Goal: Task Accomplishment & Management: Manage account settings

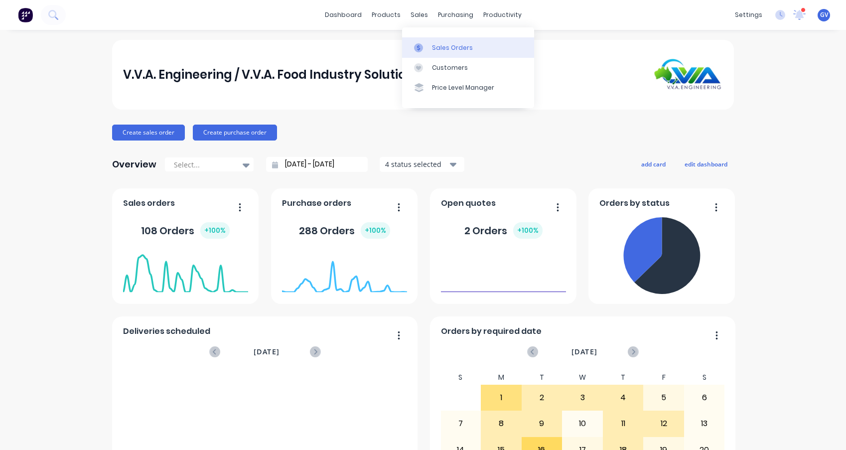
click at [437, 46] on div "Sales Orders" at bounding box center [452, 47] width 41 height 9
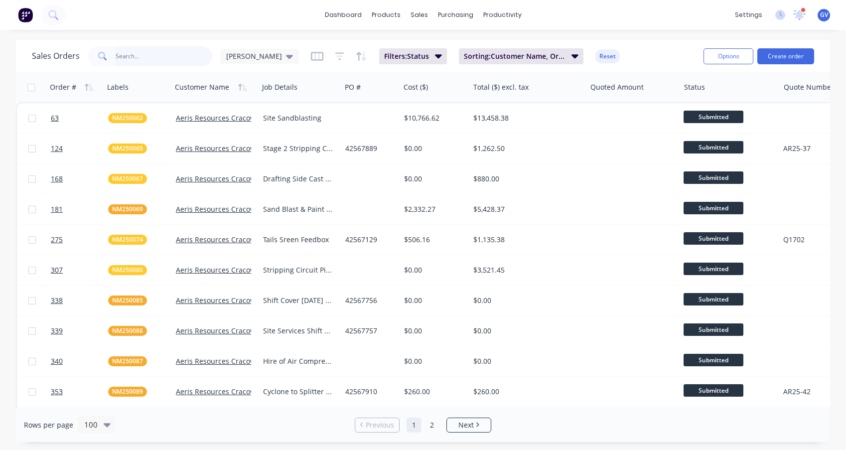
click at [148, 60] on input "text" at bounding box center [164, 56] width 97 height 20
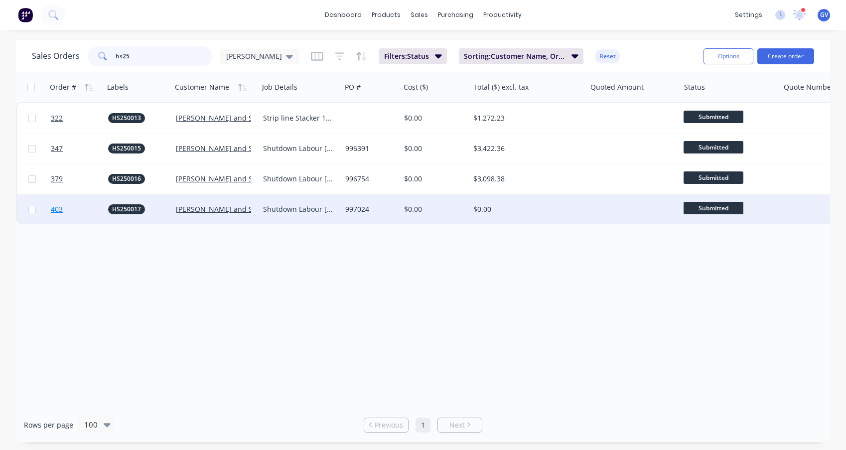
type input "hs25"
click at [87, 206] on link "403" at bounding box center [79, 209] width 57 height 30
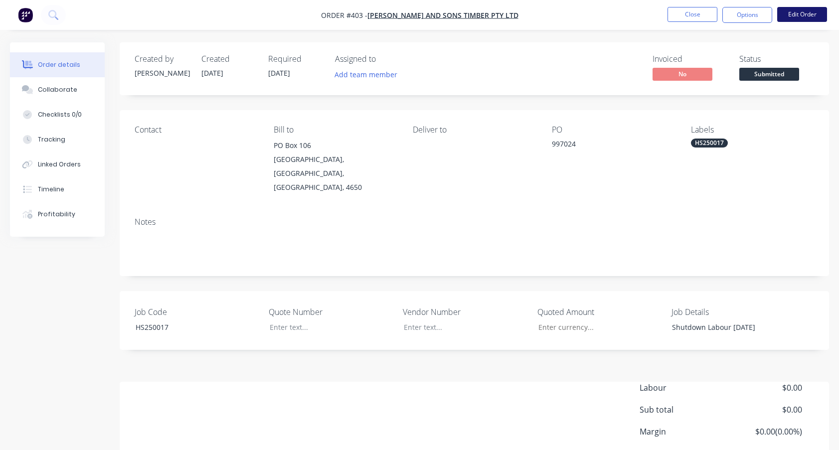
click at [799, 13] on button "Edit Order" at bounding box center [802, 14] width 50 height 15
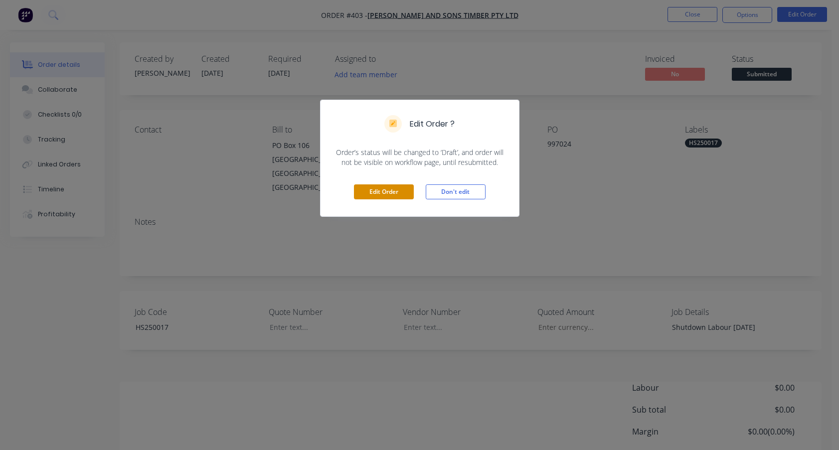
click at [401, 193] on button "Edit Order" at bounding box center [384, 191] width 60 height 15
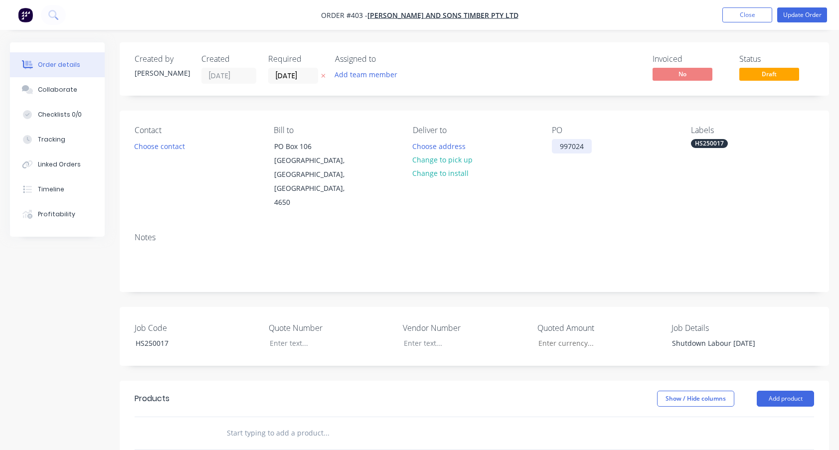
click at [587, 146] on div "997024" at bounding box center [572, 146] width 40 height 14
click at [802, 14] on button "Update Order" at bounding box center [802, 14] width 50 height 15
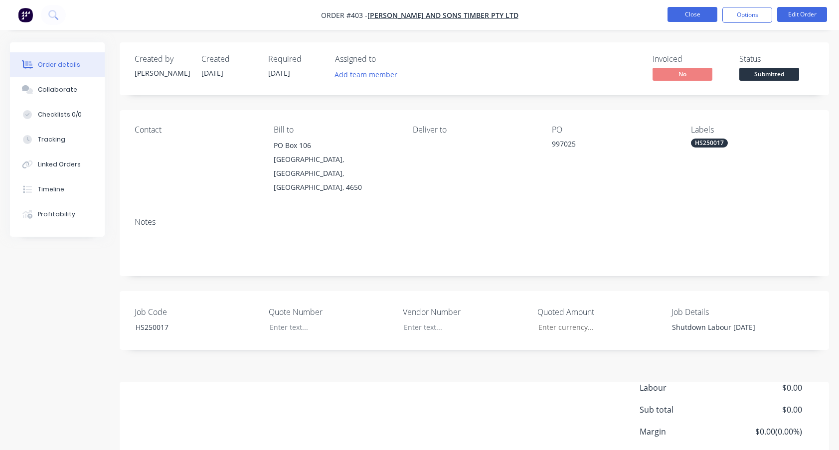
click at [689, 12] on button "Close" at bounding box center [692, 14] width 50 height 15
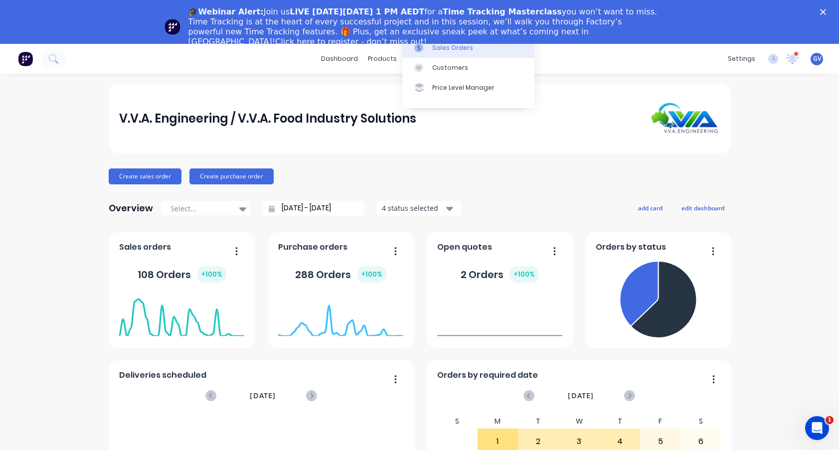
click at [445, 48] on div "Sales Orders" at bounding box center [452, 47] width 41 height 9
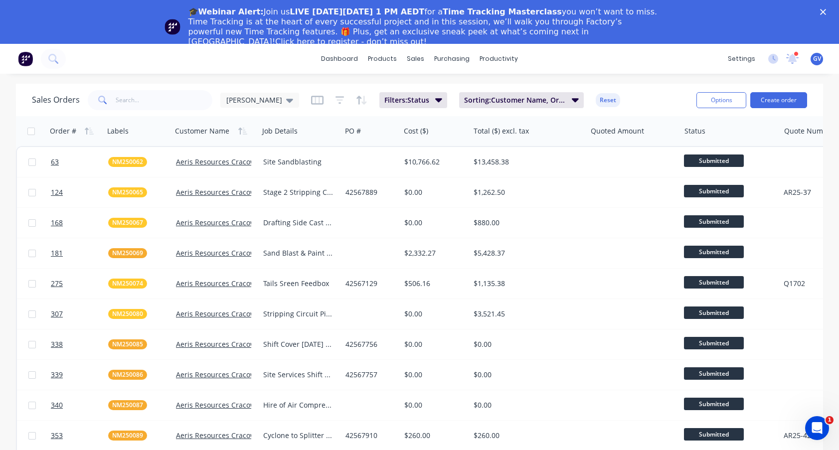
click at [826, 9] on icon "Close" at bounding box center [823, 12] width 6 height 6
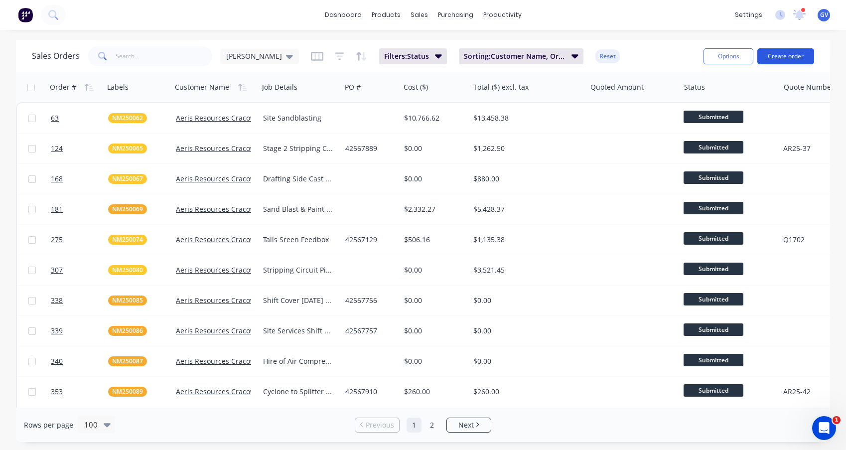
click at [789, 56] on button "Create order" at bounding box center [785, 56] width 57 height 16
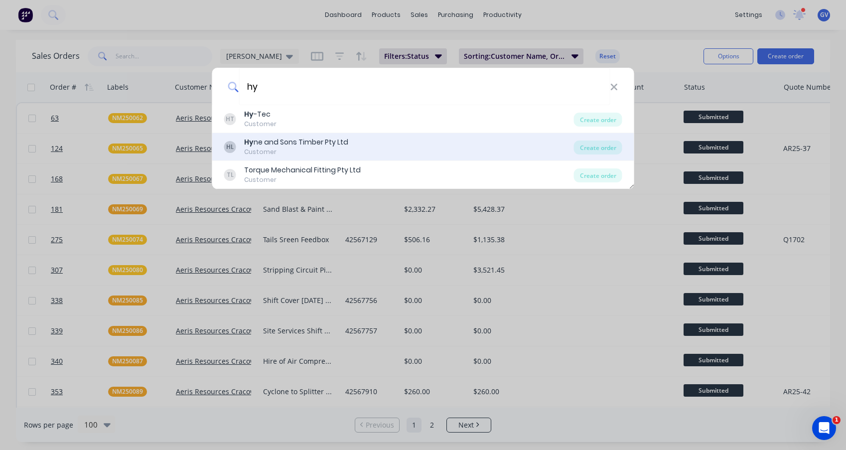
type input "hy"
click at [280, 139] on div "Hy ne and Sons Timber Pty Ltd" at bounding box center [296, 142] width 104 height 10
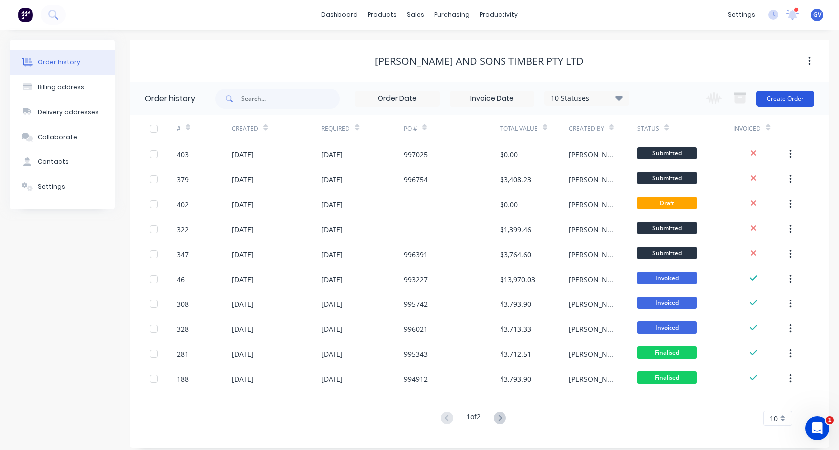
click at [781, 96] on button "Create Order" at bounding box center [785, 99] width 58 height 16
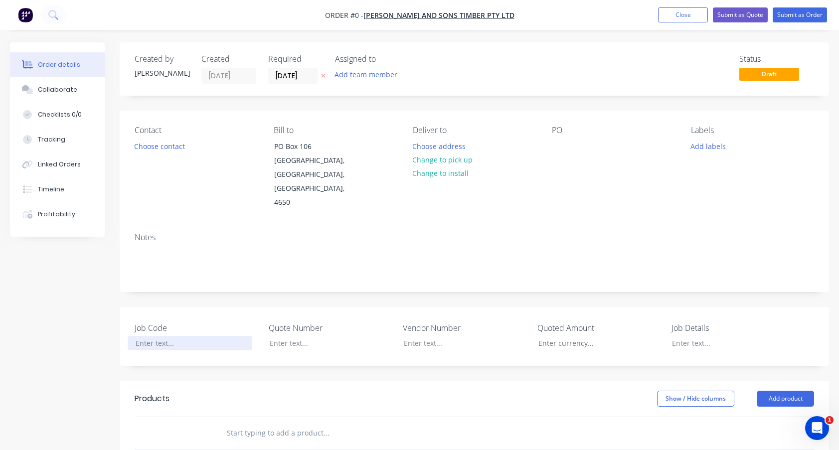
click at [161, 336] on div at bounding box center [190, 343] width 125 height 14
click at [689, 330] on div "Order details Collaborate Checklists 0/0 Tracking Linked Orders Timeline Profit…" at bounding box center [419, 373] width 839 height 662
click at [710, 336] on div "Shutdown labour [DATE]" at bounding box center [726, 343] width 125 height 14
click at [557, 144] on div at bounding box center [560, 146] width 16 height 14
drag, startPoint x: 183, startPoint y: 330, endPoint x: 137, endPoint y: 329, distance: 45.8
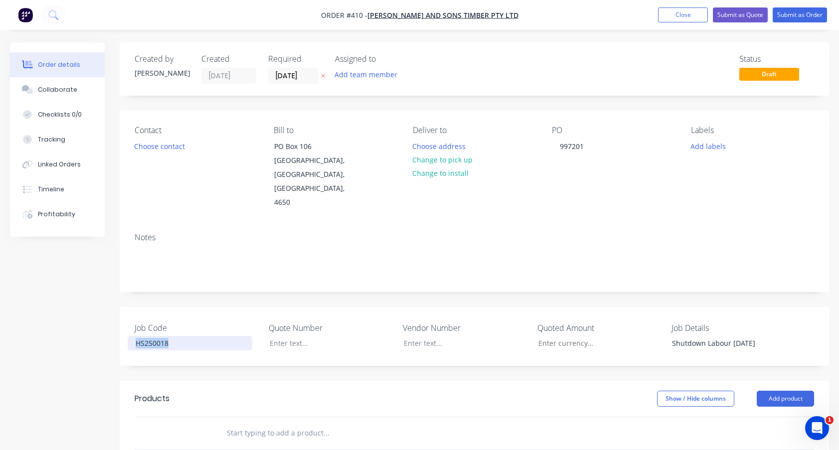
click at [111, 329] on div "Created by [PERSON_NAME] Created [DATE] Required [DATE] Assigned to Add team me…" at bounding box center [419, 373] width 819 height 662
copy div "HS250018"
click at [702, 144] on button "Add labels" at bounding box center [708, 145] width 46 height 13
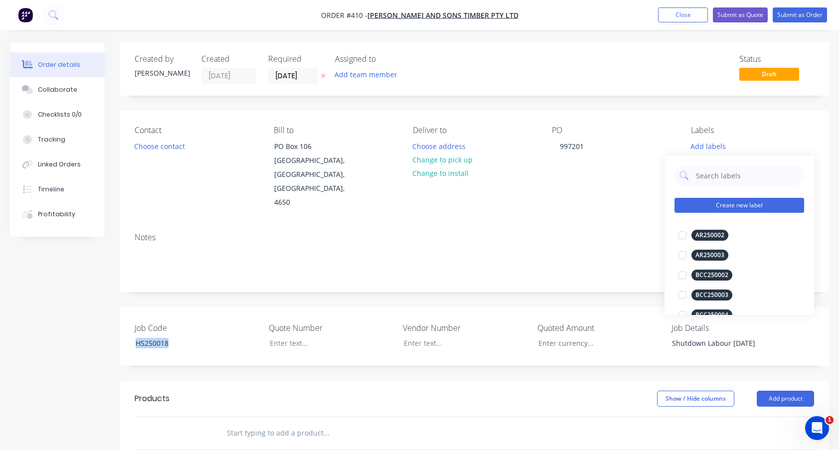
click at [719, 204] on button "Create new label" at bounding box center [739, 205] width 130 height 15
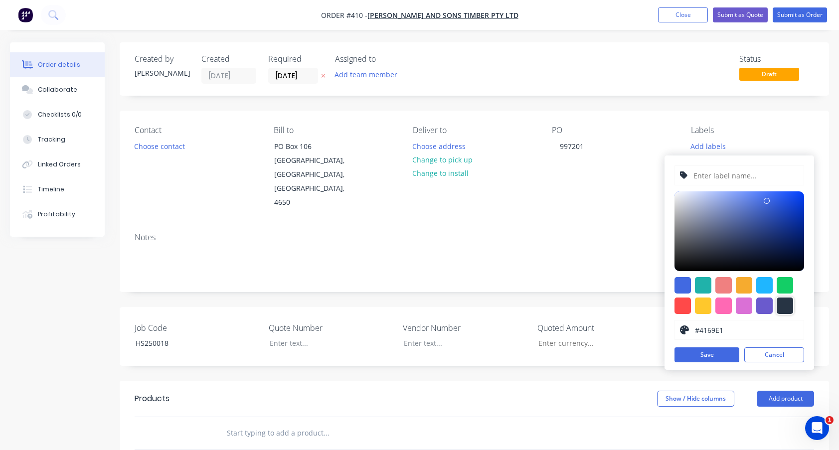
click at [783, 303] on div at bounding box center [784, 305] width 16 height 16
type input "#273444"
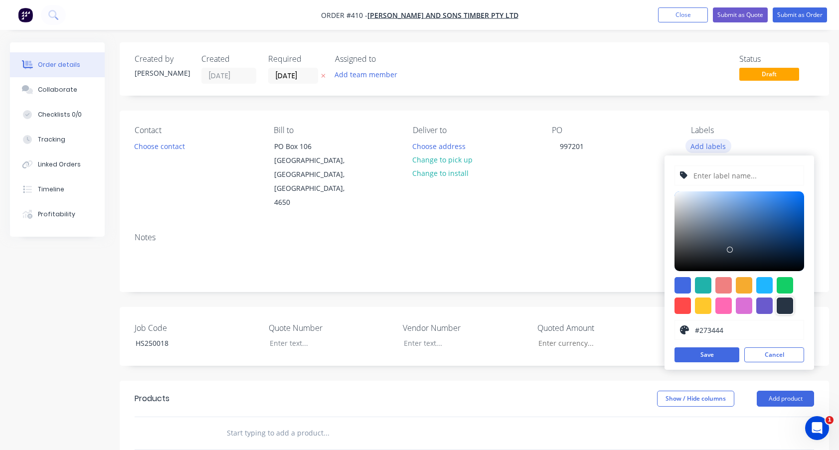
click at [719, 142] on button "Add labels" at bounding box center [708, 145] width 46 height 13
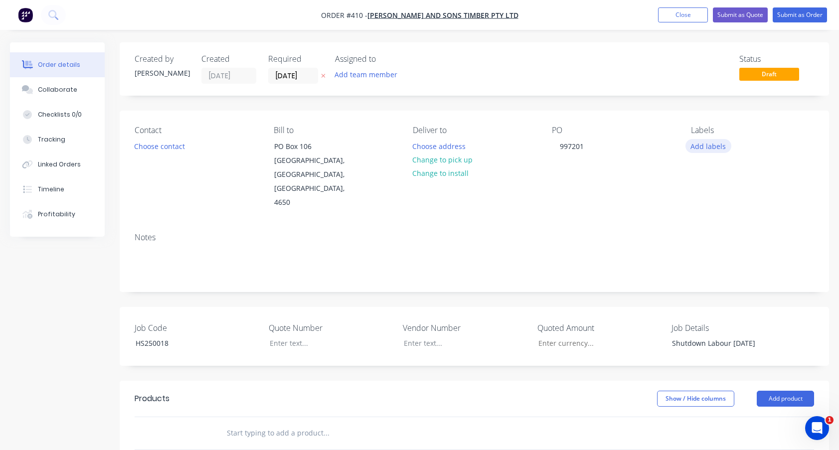
click at [720, 143] on button "Add labels" at bounding box center [708, 145] width 46 height 13
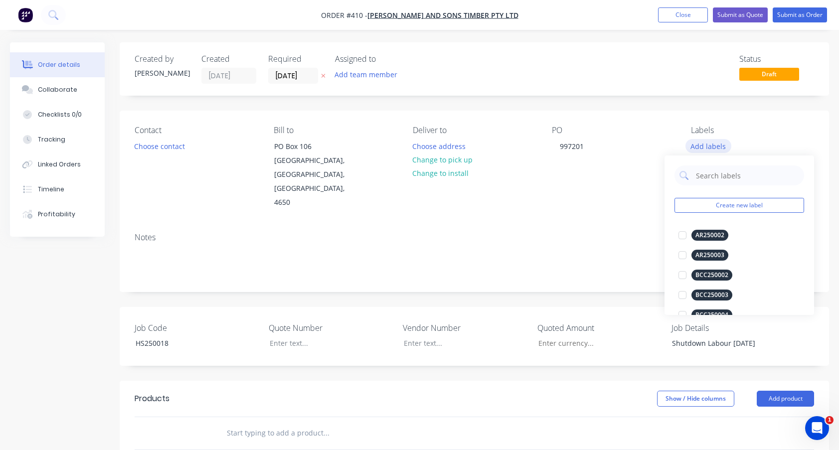
click at [707, 143] on button "Add labels" at bounding box center [708, 145] width 46 height 13
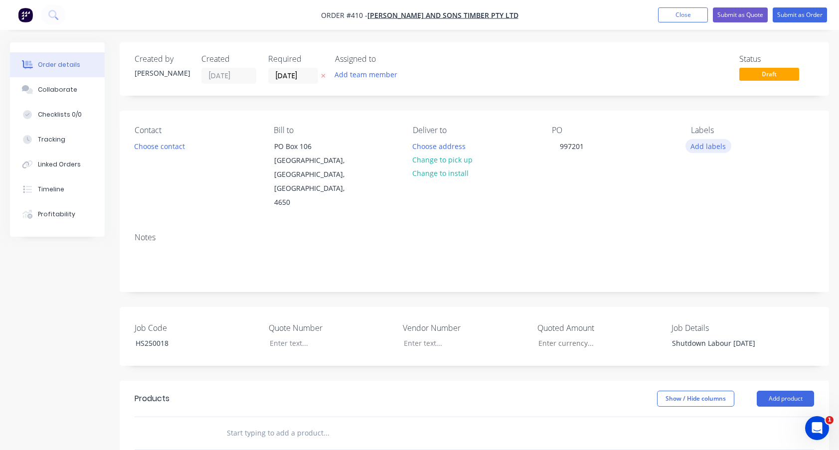
click at [707, 146] on button "Add labels" at bounding box center [708, 145] width 46 height 13
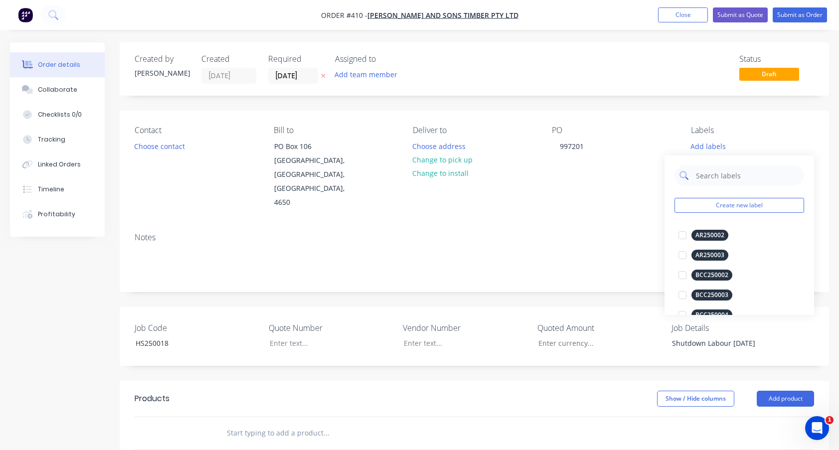
click at [711, 175] on input "text" at bounding box center [747, 175] width 104 height 20
drag, startPoint x: 709, startPoint y: 172, endPoint x: 744, endPoint y: 140, distance: 48.3
click at [744, 140] on div "Add labels" at bounding box center [752, 145] width 123 height 13
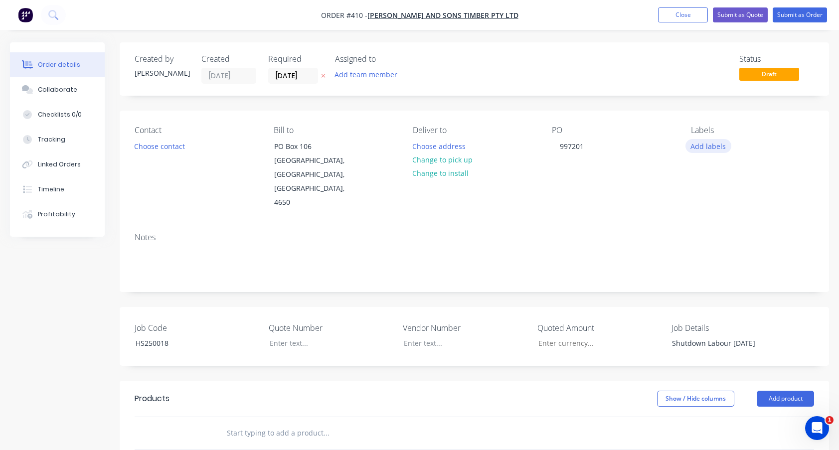
click at [713, 145] on button "Add labels" at bounding box center [708, 145] width 46 height 13
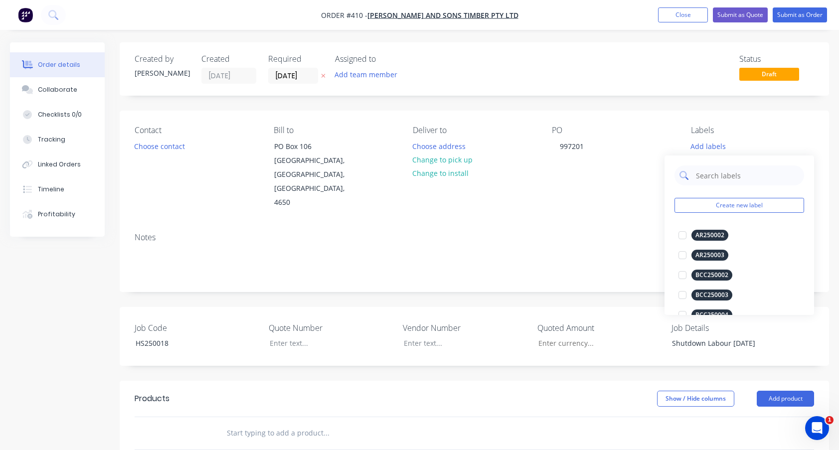
click at [708, 177] on input "text" at bounding box center [747, 175] width 104 height 20
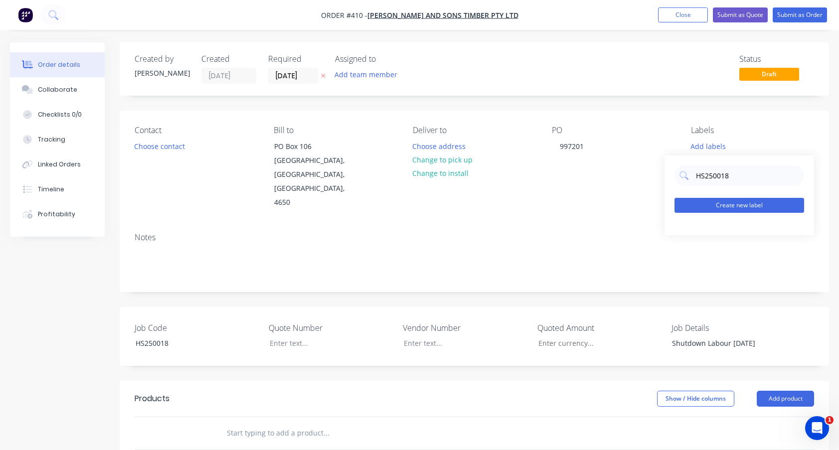
type input "HS250018"
click at [739, 206] on button "Create new label" at bounding box center [739, 205] width 130 height 15
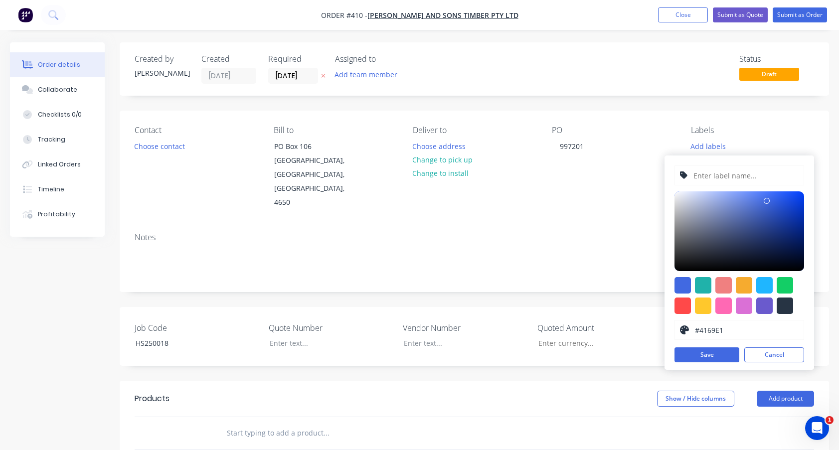
click at [702, 176] on input "text" at bounding box center [745, 175] width 106 height 19
paste input "HS250018"
type input "HS250018"
click at [787, 306] on div at bounding box center [784, 305] width 16 height 16
type input "#273444"
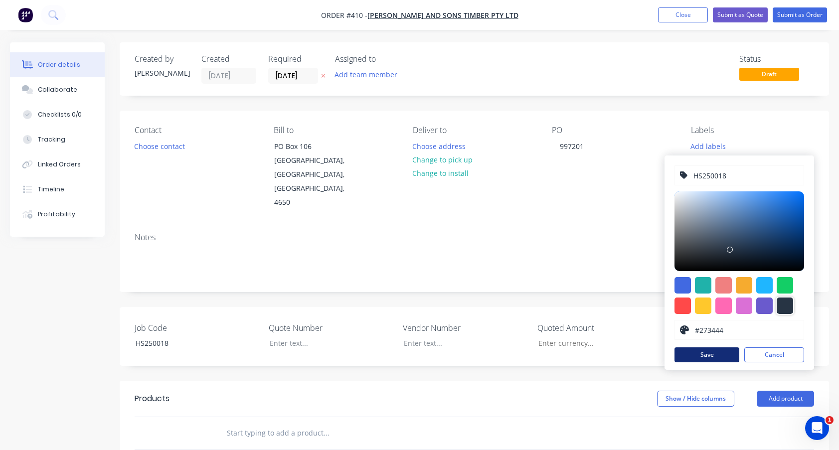
click at [714, 355] on button "Save" at bounding box center [706, 354] width 65 height 15
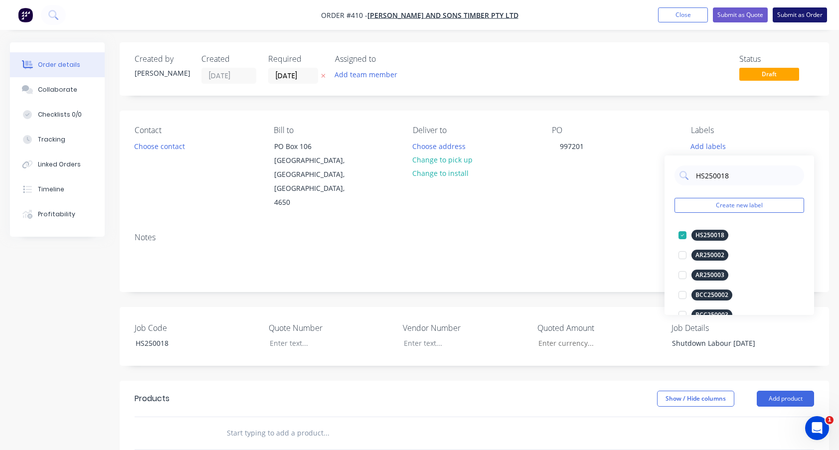
click at [800, 12] on button "Submit as Order" at bounding box center [799, 14] width 54 height 15
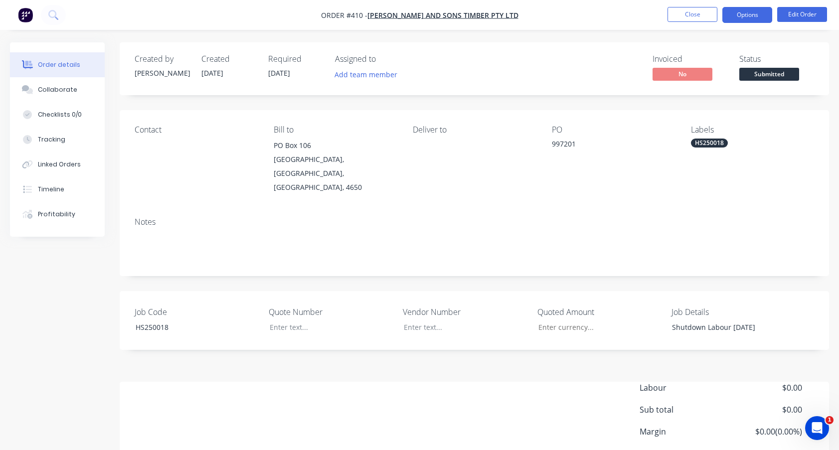
click at [745, 13] on button "Options" at bounding box center [747, 15] width 50 height 16
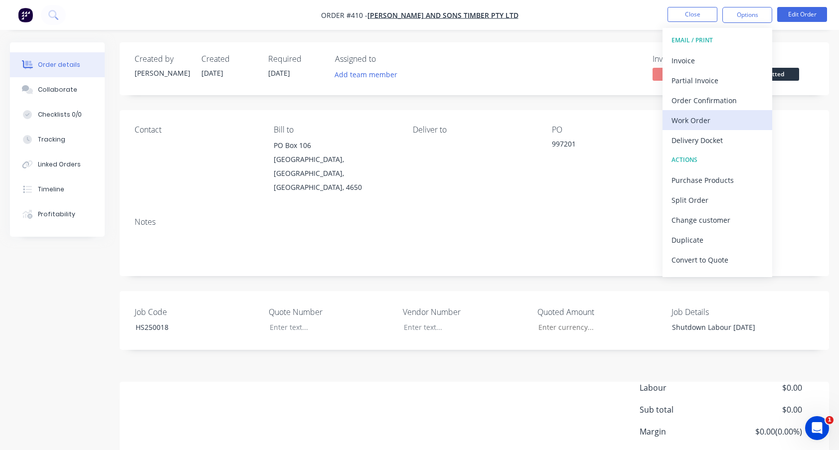
click at [694, 119] on div "Work Order" at bounding box center [717, 120] width 92 height 14
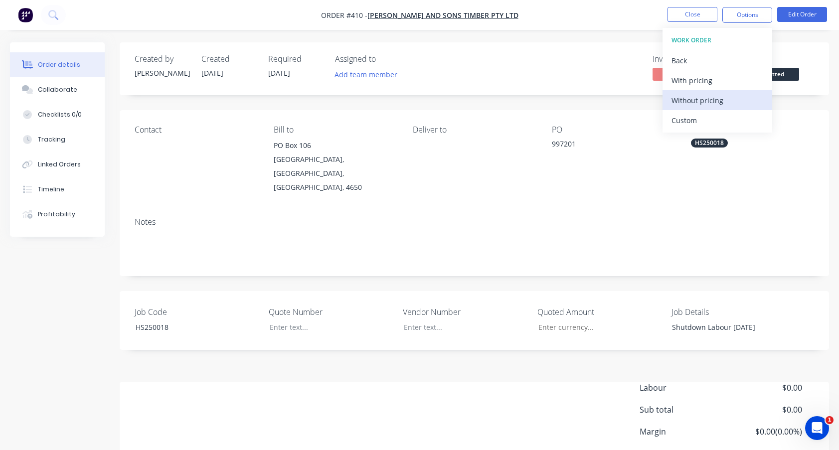
click at [704, 99] on div "Without pricing" at bounding box center [717, 100] width 92 height 14
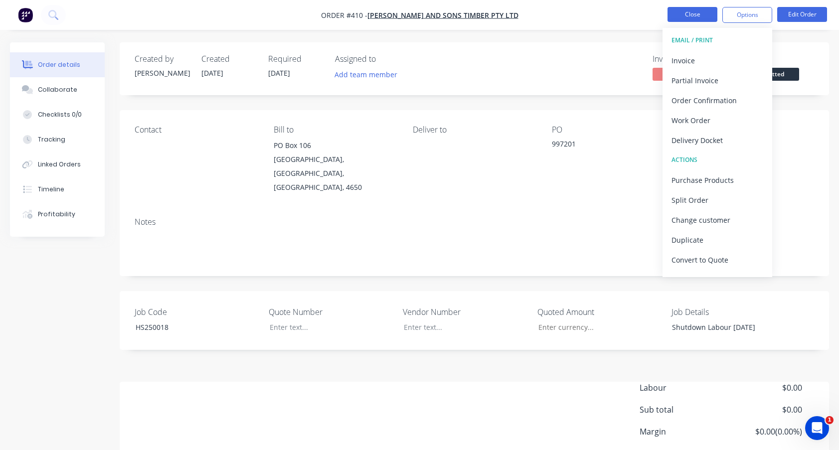
click at [694, 15] on button "Close" at bounding box center [692, 14] width 50 height 15
